Goal: Task Accomplishment & Management: Manage account settings

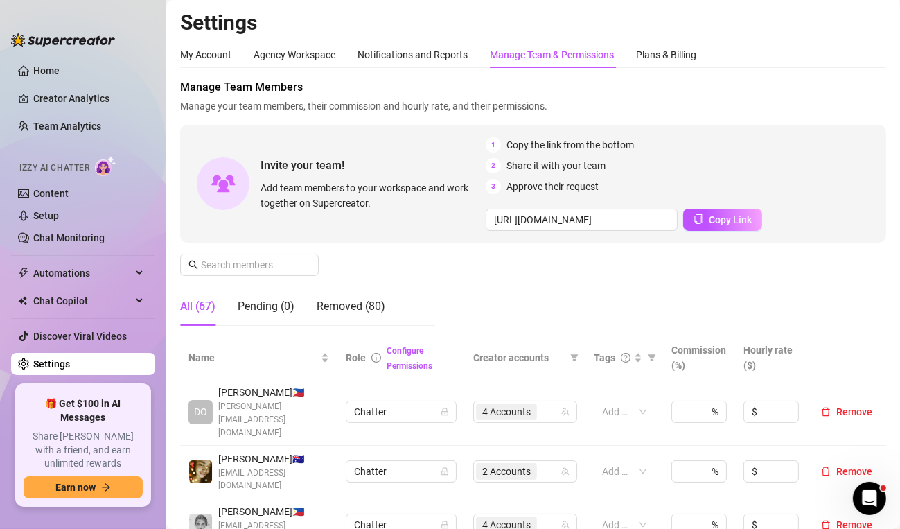
click at [864, 98] on span "Manage your team members, their commission and hourly rate, and their permissio…" at bounding box center [533, 105] width 706 height 15
click at [836, 67] on div "My Account Agency Workspace Notifications and Reports Manage Team & Permissions…" at bounding box center [533, 55] width 706 height 26
click at [853, 50] on div "My Account Agency Workspace Notifications and Reports Manage Team & Permissions…" at bounding box center [533, 55] width 706 height 26
click at [858, 50] on div "My Account Agency Workspace Notifications and Reports Manage Team & Permissions…" at bounding box center [533, 55] width 706 height 26
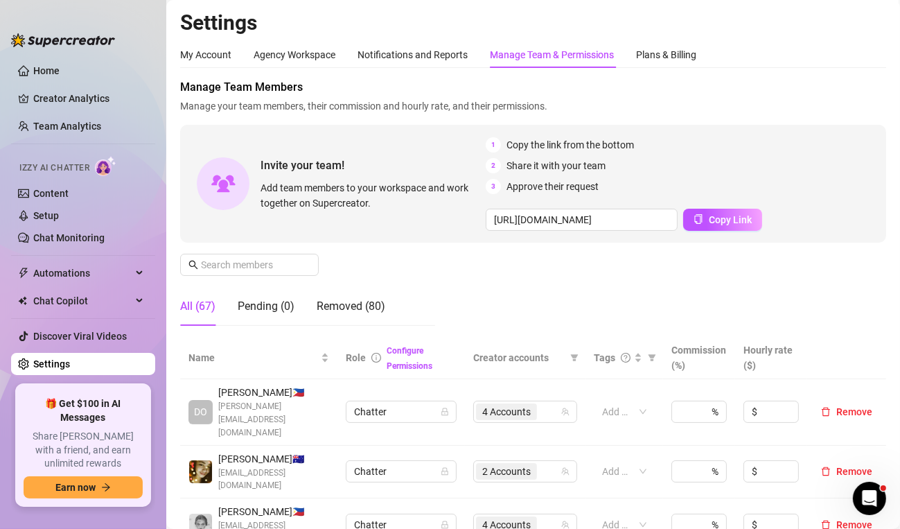
click at [856, 55] on div "My Account Agency Workspace Notifications and Reports Manage Team & Permissions…" at bounding box center [533, 55] width 706 height 26
drag, startPoint x: 860, startPoint y: 46, endPoint x: 851, endPoint y: 46, distance: 9.0
click at [860, 46] on div "My Account Agency Workspace Notifications and Reports Manage Team & Permissions…" at bounding box center [533, 55] width 706 height 26
click at [854, 32] on h2 "Settings" at bounding box center [533, 23] width 706 height 26
drag, startPoint x: 849, startPoint y: 83, endPoint x: 835, endPoint y: 83, distance: 13.2
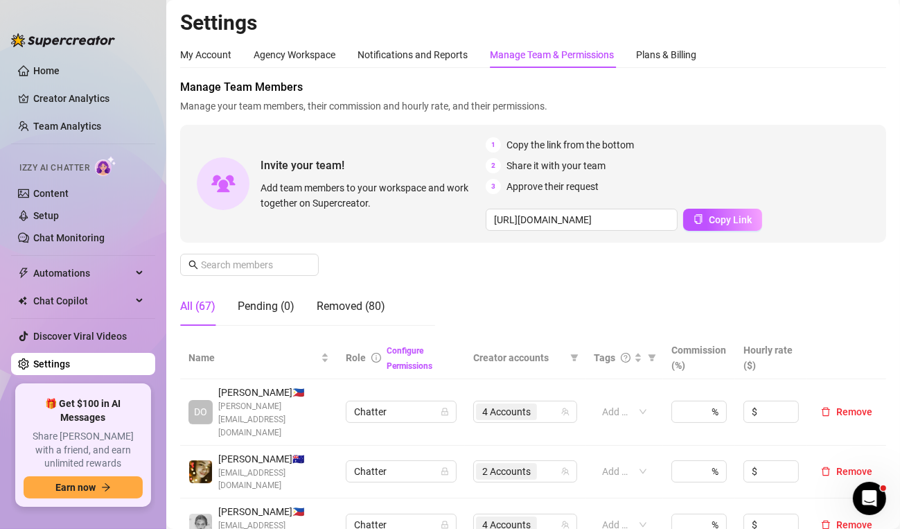
click at [849, 83] on span "Manage Team Members" at bounding box center [533, 87] width 706 height 17
drag, startPoint x: 842, startPoint y: 114, endPoint x: 829, endPoint y: 121, distance: 14.9
click at [829, 121] on div "Manage Team Members Manage your team members, their commission and hourly rate,…" at bounding box center [533, 208] width 706 height 258
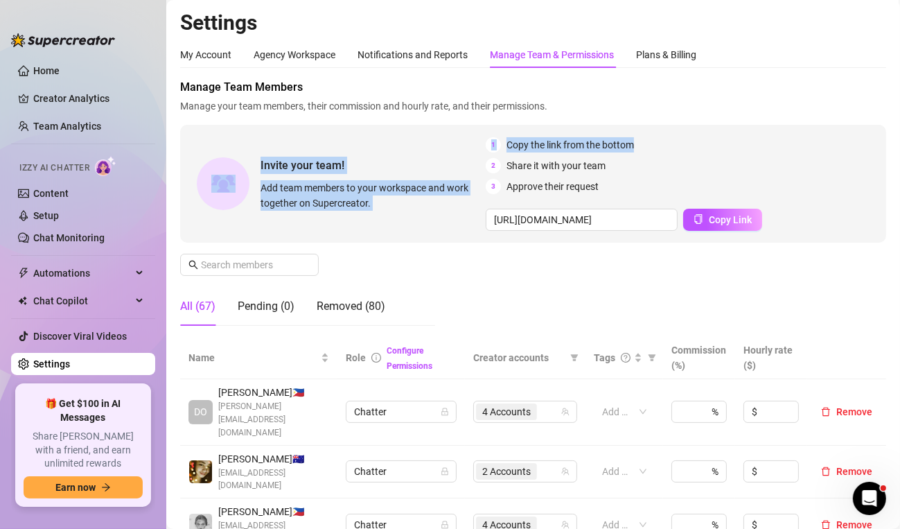
click at [698, 97] on div "Manage Team Members Manage your team members, their commission and hourly rate,…" at bounding box center [533, 96] width 706 height 35
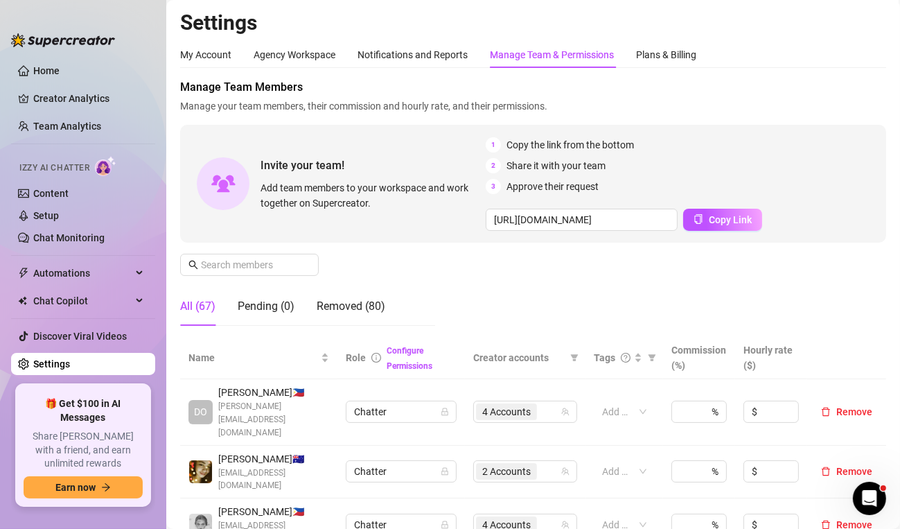
click at [869, 118] on div "Manage Team Members Manage your team members, their commission and hourly rate,…" at bounding box center [533, 208] width 706 height 258
click at [432, 308] on div "All (67) Pending (0) Removed (80)" at bounding box center [307, 306] width 255 height 39
click at [867, 135] on div "Invite your team! Add team members to your workspace and work together on Super…" at bounding box center [533, 184] width 706 height 118
click at [853, 91] on span "Manage Team Members" at bounding box center [533, 87] width 706 height 17
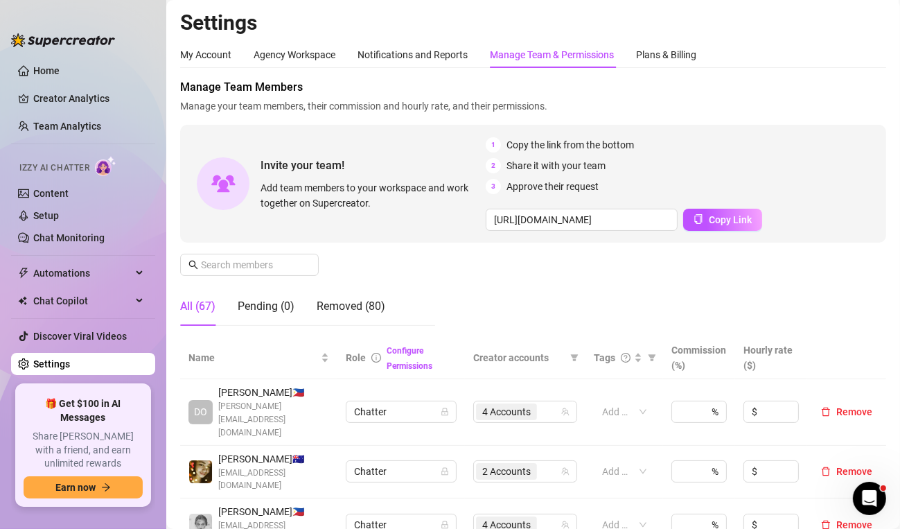
click at [60, 521] on aside "Home Creator Analytics Team Analytics Izzy AI Chatter Content Setup Chat Monito…" at bounding box center [83, 264] width 166 height 529
click at [229, 266] on input "text" at bounding box center [250, 264] width 98 height 15
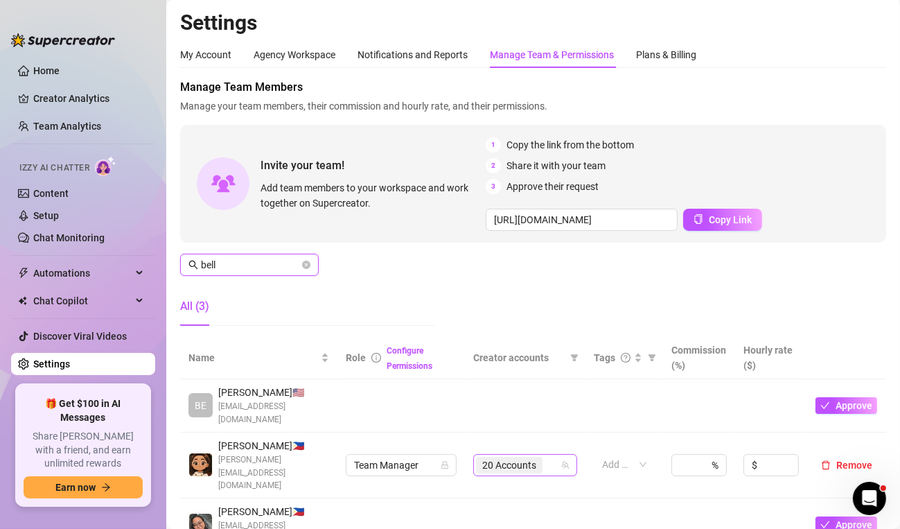
click at [501, 457] on span "20 Accounts" at bounding box center [509, 464] width 54 height 15
type input "bell"
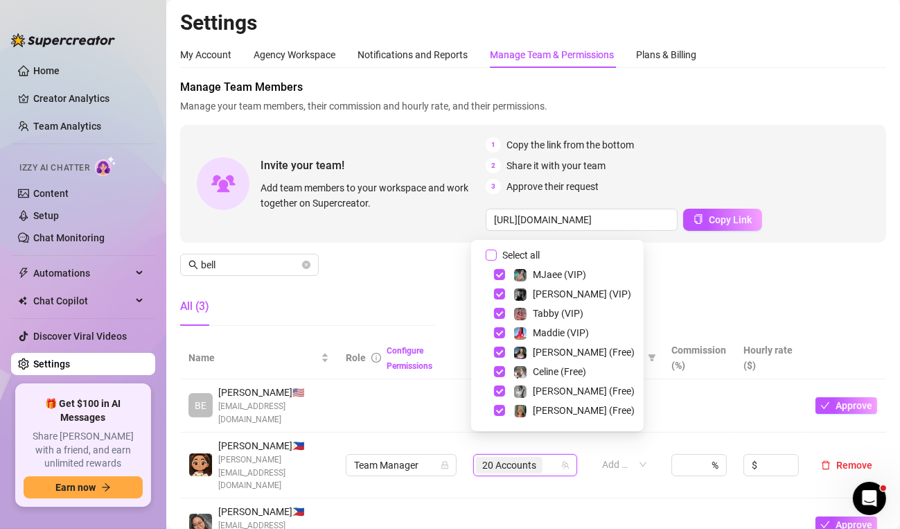
click at [492, 251] on input "Select all" at bounding box center [491, 254] width 11 height 11
checkbox input "true"
click at [370, 299] on div "All (3)" at bounding box center [307, 306] width 255 height 39
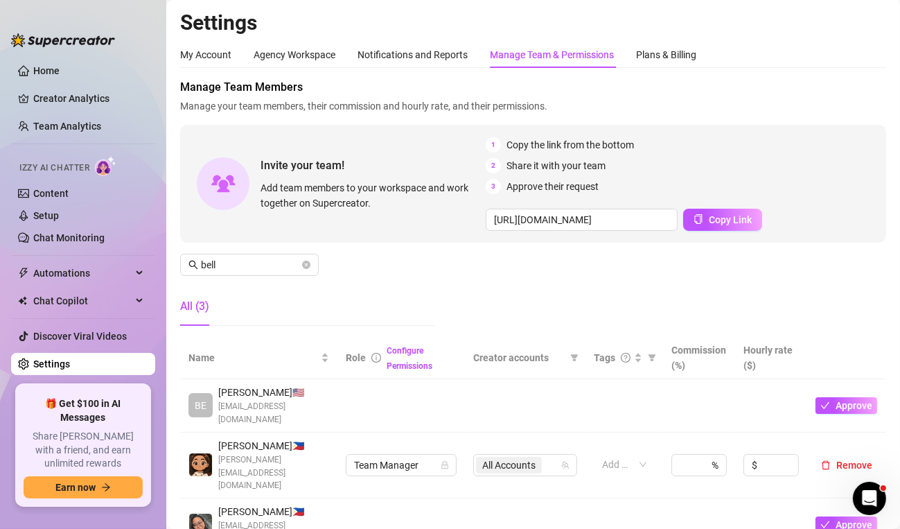
click at [864, 57] on div "My Account Agency Workspace Notifications and Reports Manage Team & Permissions…" at bounding box center [533, 55] width 706 height 26
click at [862, 67] on div "My Account Agency Workspace Notifications and Reports Manage Team & Permissions…" at bounding box center [533, 55] width 706 height 26
click at [876, 33] on main "Settings My Account Agency Workspace Notifications and Reports Manage Team & Pe…" at bounding box center [533, 501] width 734 height 1003
click at [309, 267] on icon "close-circle" at bounding box center [306, 264] width 8 height 8
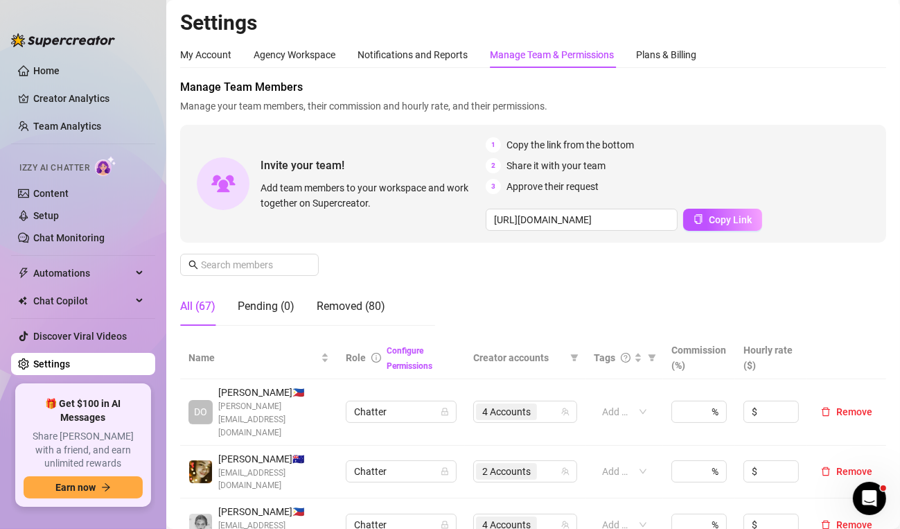
click at [70, 518] on aside "Home Creator Analytics Team Analytics Izzy AI Chatter Content Setup Chat Monito…" at bounding box center [83, 264] width 166 height 529
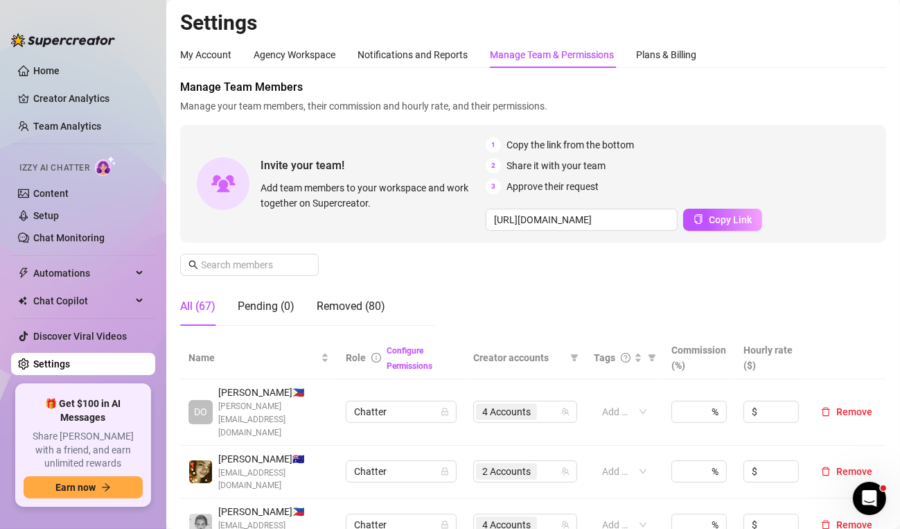
click at [864, 55] on div "My Account Agency Workspace Notifications and Reports Manage Team & Permissions…" at bounding box center [533, 55] width 706 height 26
click at [401, 281] on div "Manage Team Members Manage your team members, their commission and hourly rate,…" at bounding box center [533, 208] width 706 height 258
click at [872, 26] on h2 "Settings" at bounding box center [533, 23] width 706 height 26
